Goal: Find specific page/section: Find specific page/section

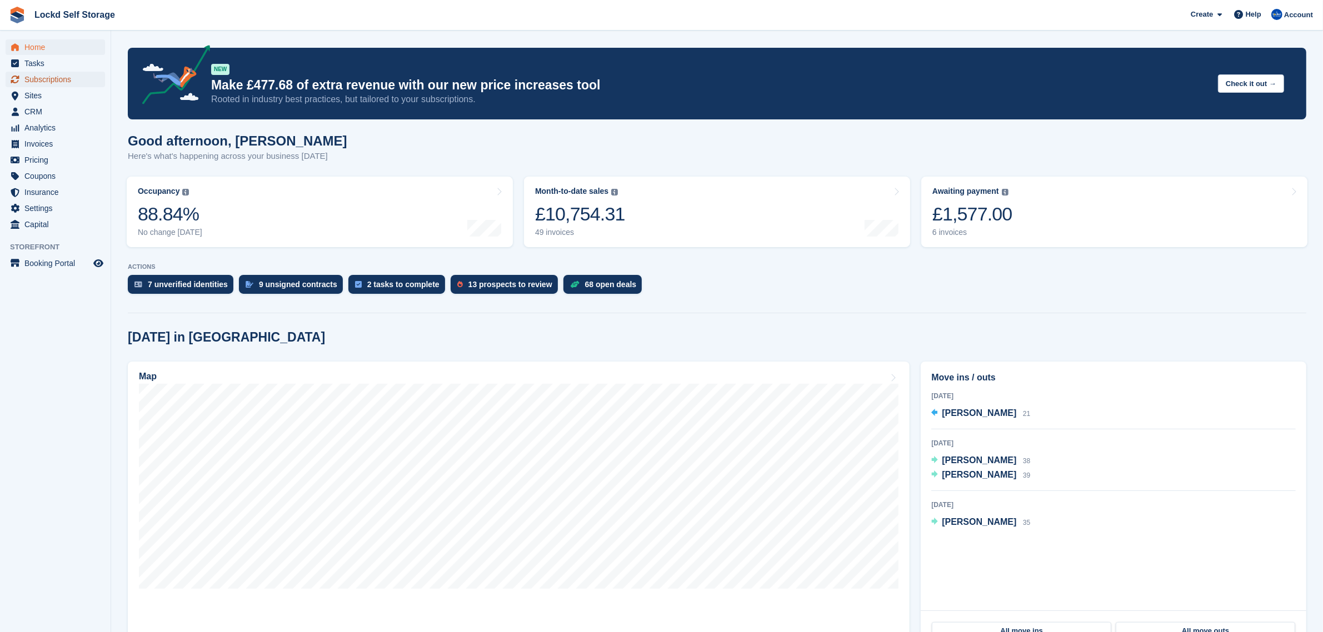
click at [56, 73] on span "Subscriptions" at bounding box center [57, 80] width 67 height 16
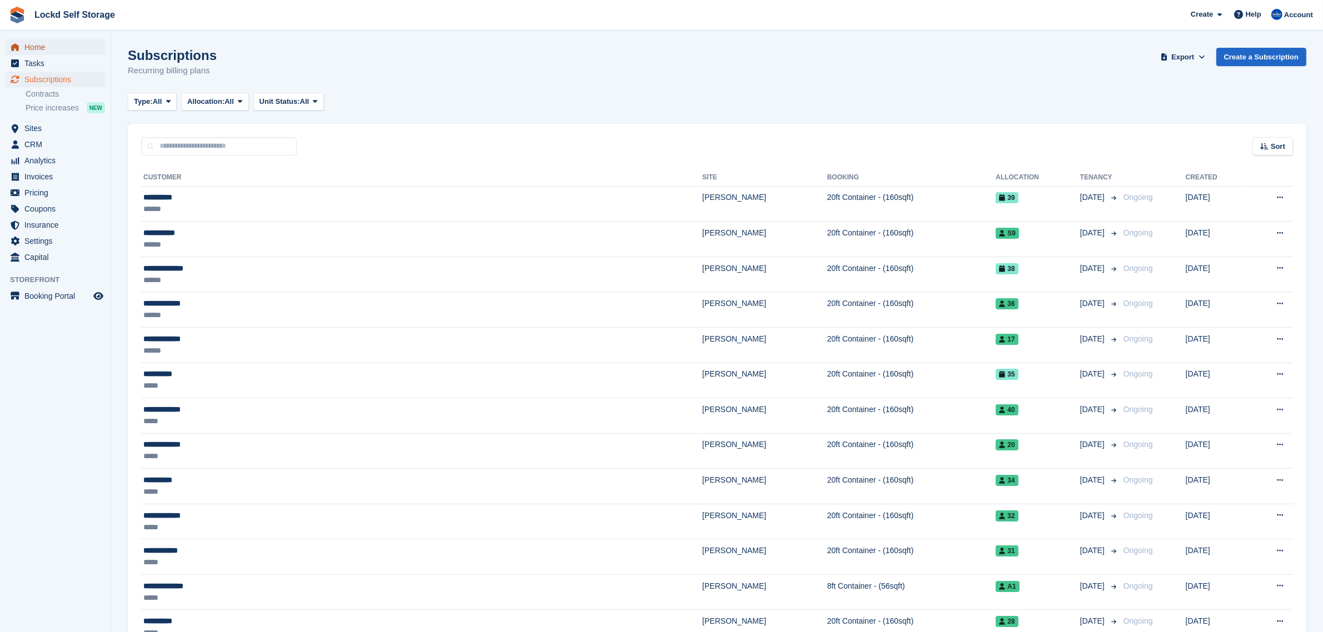
click at [59, 45] on span "Home" at bounding box center [57, 47] width 67 height 16
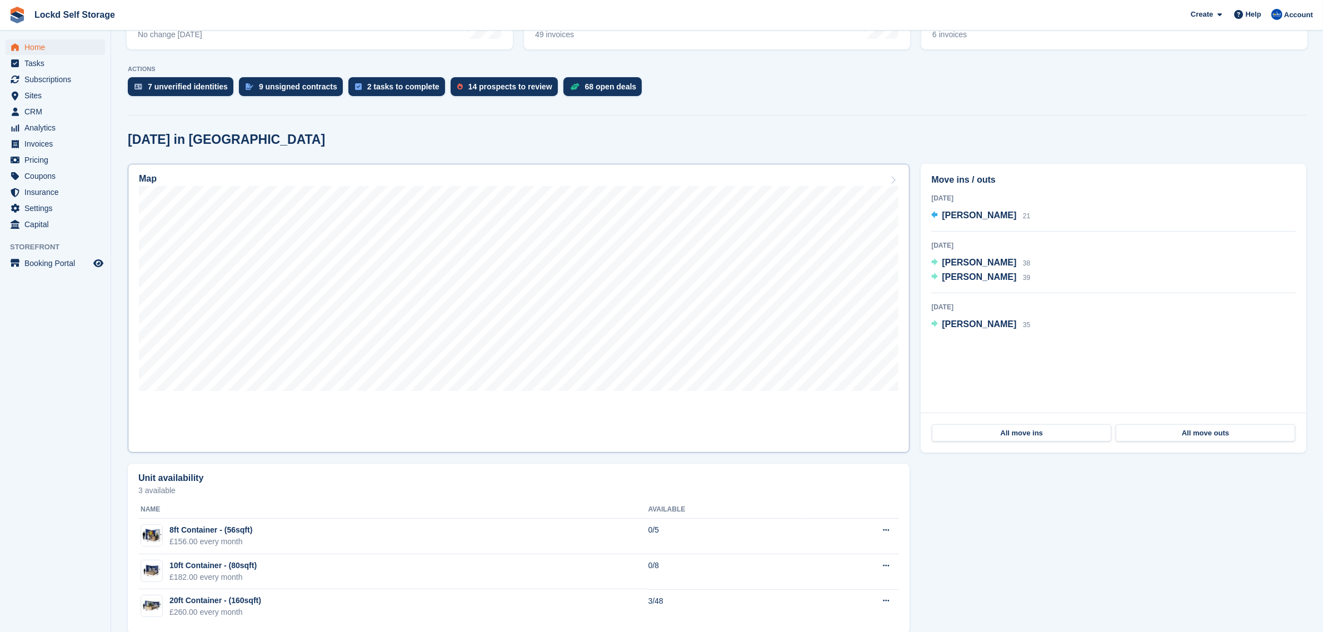
scroll to position [216, 0]
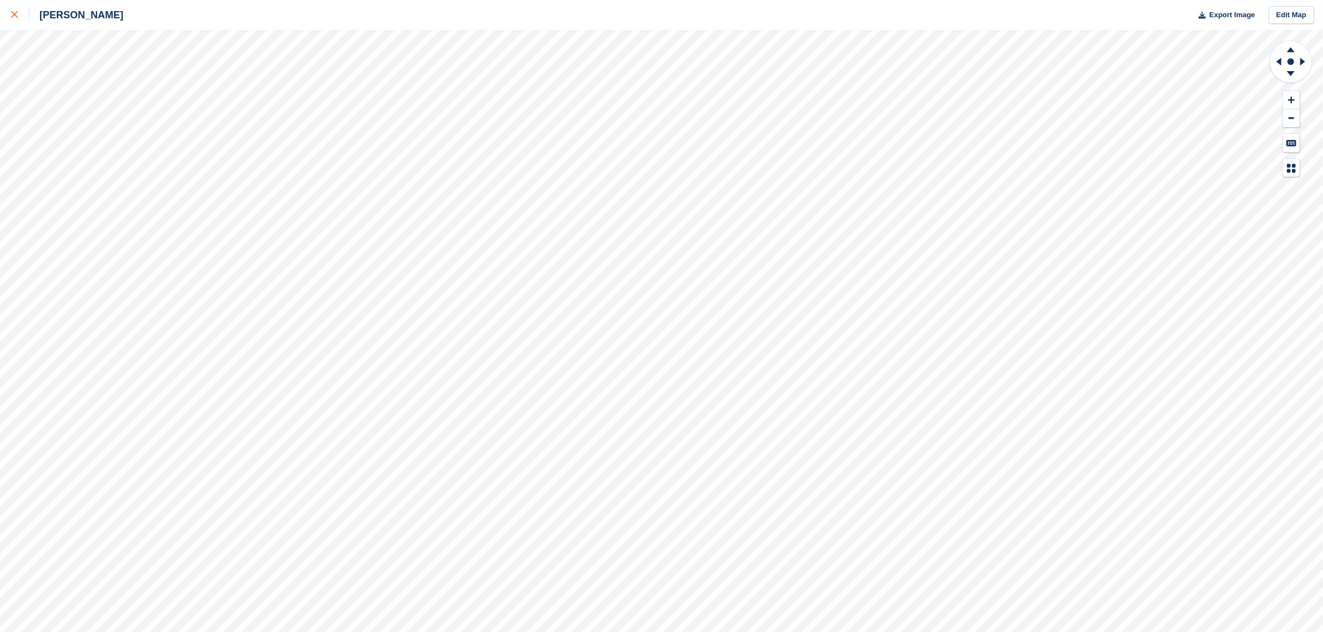
click at [17, 15] on icon at bounding box center [14, 14] width 7 height 7
